Goal: Navigation & Orientation: Understand site structure

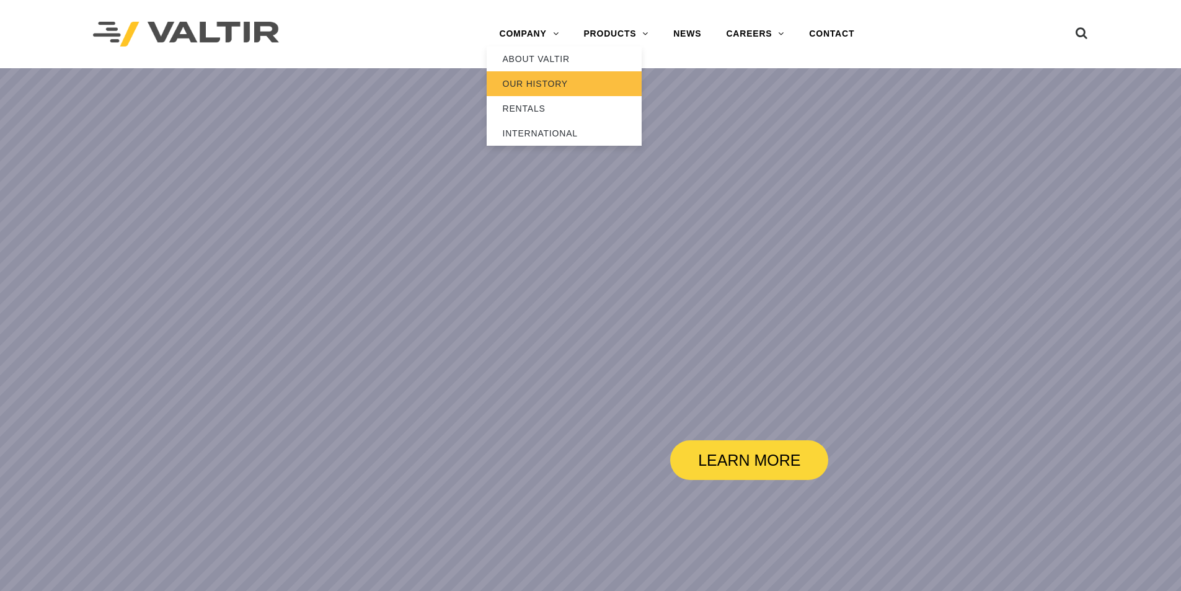
click at [548, 86] on link "OUR HISTORY" at bounding box center [564, 83] width 155 height 25
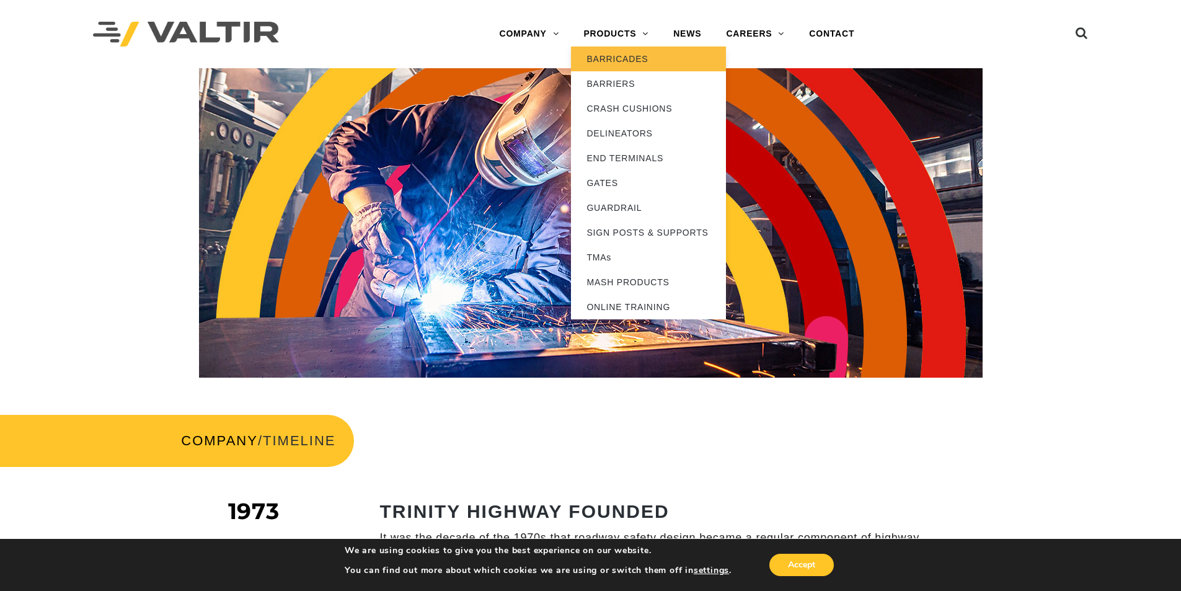
click at [625, 56] on link "BARRICADES" at bounding box center [648, 59] width 155 height 25
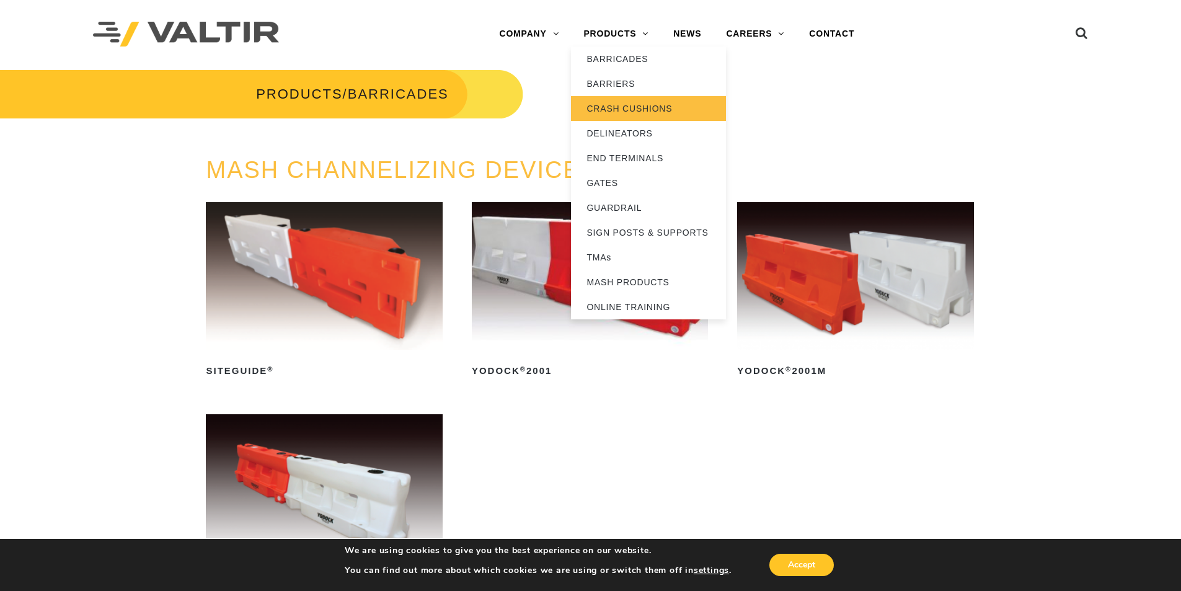
click at [628, 105] on link "CRASH CUSHIONS" at bounding box center [648, 108] width 155 height 25
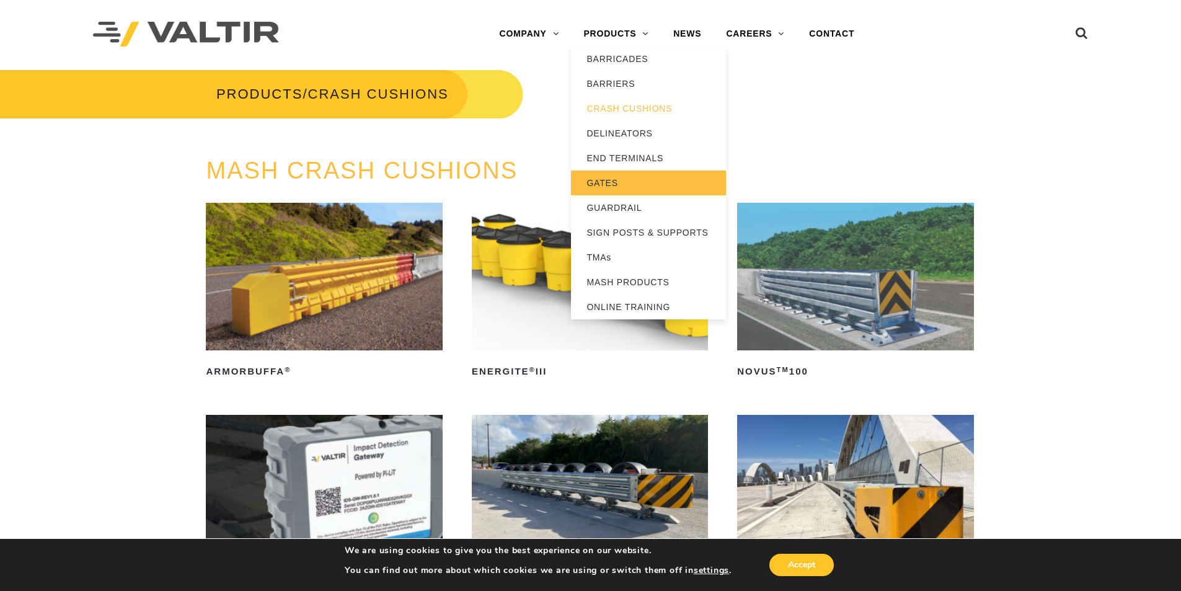
click at [628, 177] on link "GATES" at bounding box center [648, 183] width 155 height 25
